Goal: Task Accomplishment & Management: Manage account settings

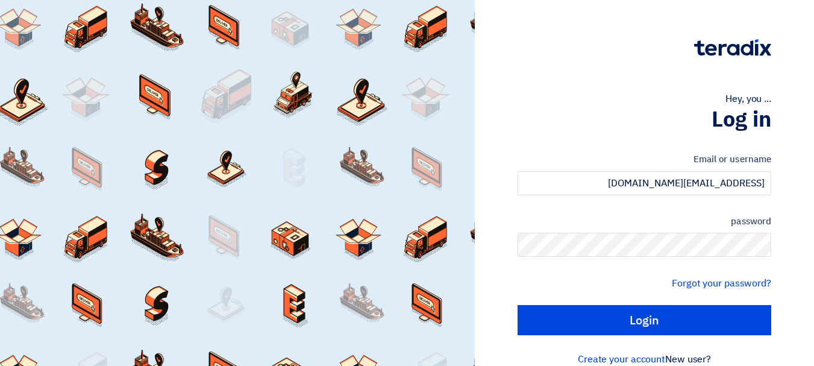
click at [518, 305] on input "Login" at bounding box center [645, 320] width 254 height 30
type input "Sign in"
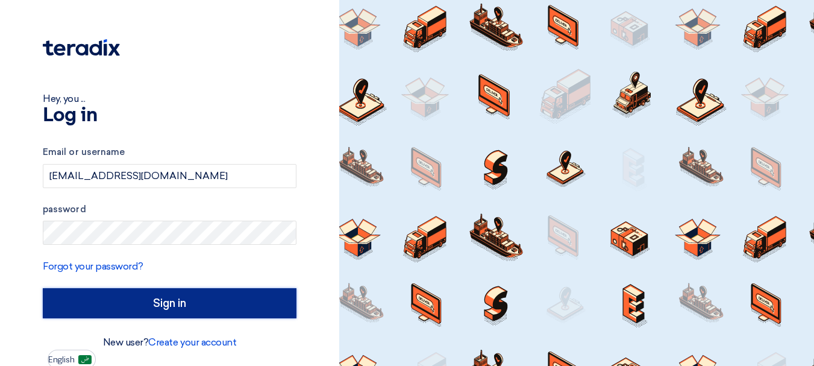
click at [167, 299] on input "Sign in" at bounding box center [170, 303] width 254 height 30
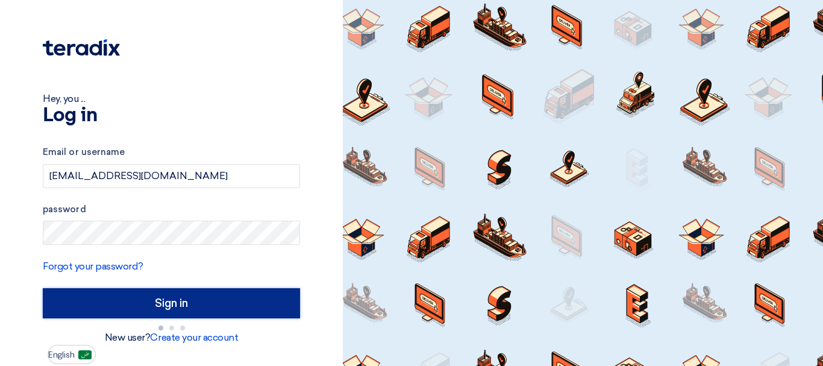
click at [144, 300] on input "Sign in" at bounding box center [171, 303] width 257 height 30
